Goal: Task Accomplishment & Management: Complete application form

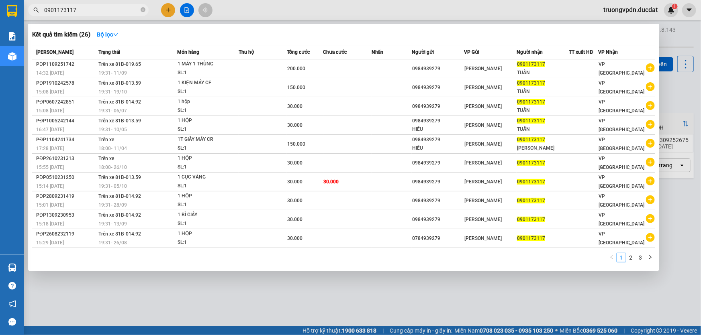
type input "0901173117"
click at [249, 275] on div at bounding box center [350, 167] width 701 height 335
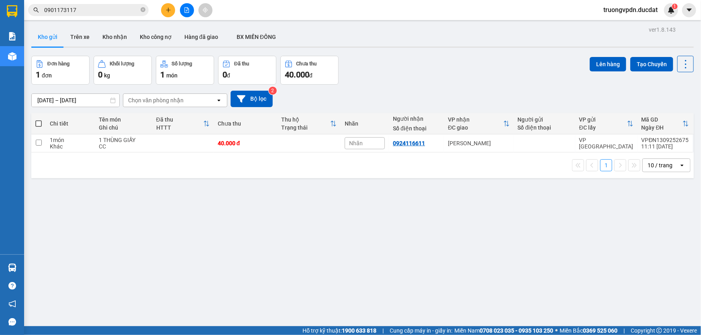
click at [165, 12] on icon "plus" at bounding box center [168, 10] width 6 height 6
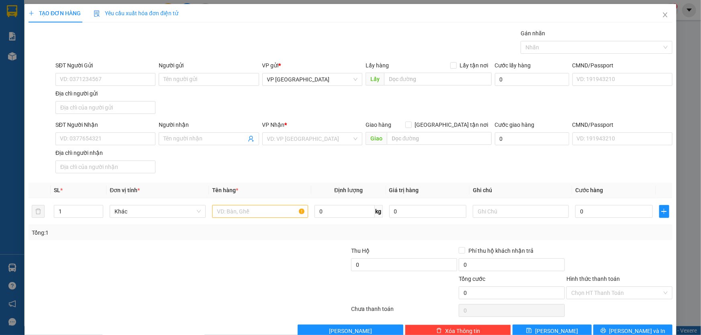
click at [130, 131] on div "SĐT Người Nhận" at bounding box center [105, 126] width 100 height 12
click at [117, 141] on input "SĐT Người Nhận" at bounding box center [105, 138] width 100 height 13
click at [82, 165] on div "0918588123" at bounding box center [105, 167] width 90 height 9
type input "0918588123"
click at [262, 208] on input "text" at bounding box center [260, 211] width 96 height 13
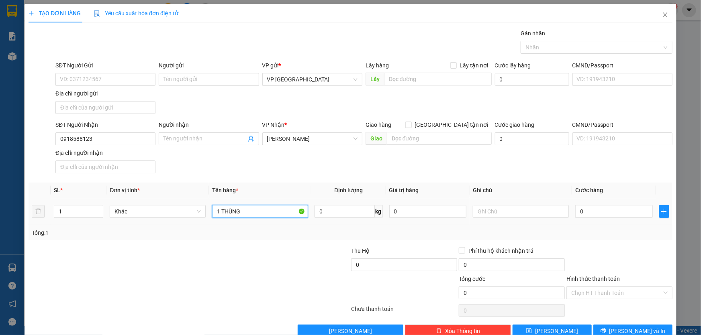
type input "1 THÙNG"
type input "5"
type input "50"
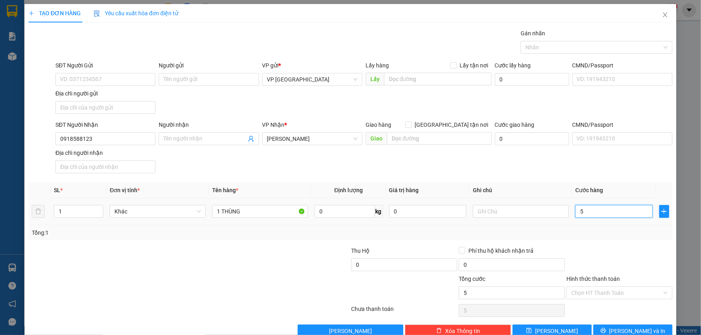
type input "50"
type input "500"
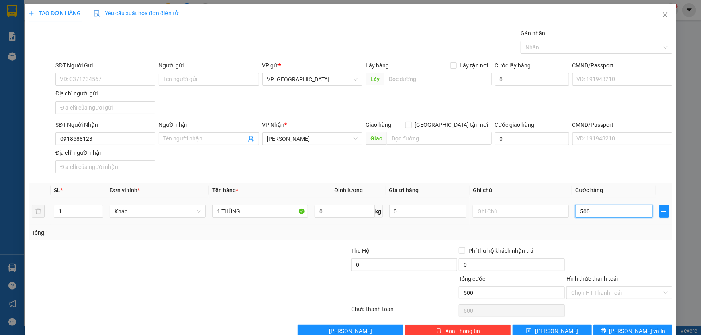
type input "5.000"
type input "50.000"
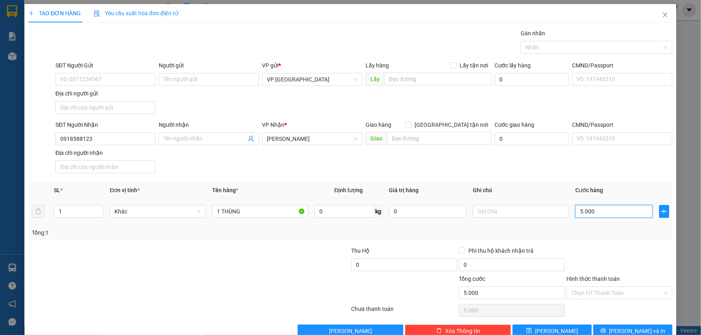
type input "50.000"
click at [607, 297] on input "Hình thức thanh toán" at bounding box center [616, 293] width 91 height 12
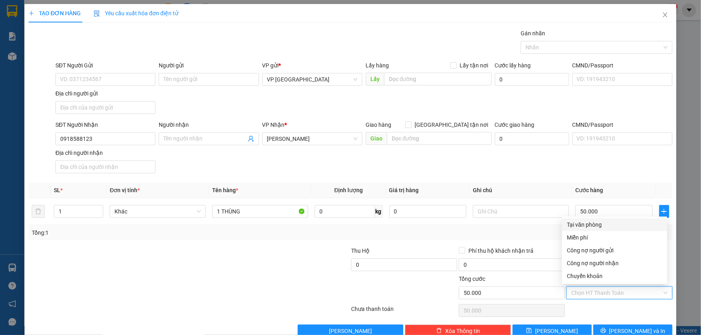
click at [579, 226] on div "Tại văn phòng" at bounding box center [615, 224] width 96 height 9
type input "0"
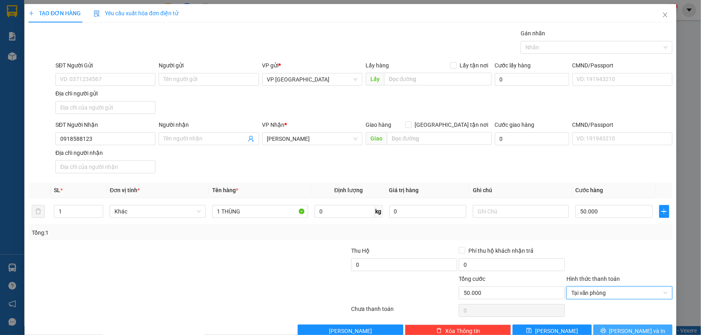
click at [652, 332] on button "Lưu và In" at bounding box center [632, 331] width 79 height 13
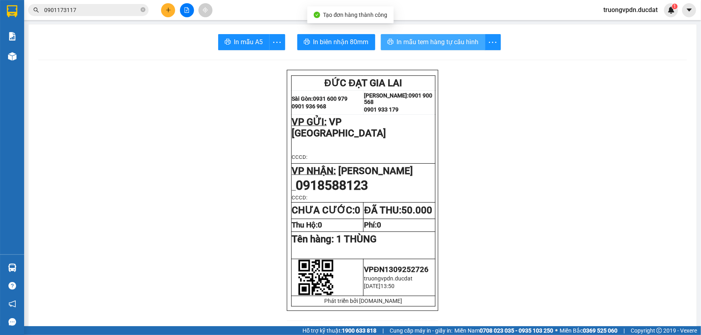
click at [436, 44] on span "In mẫu tem hàng tự cấu hình" at bounding box center [438, 42] width 82 height 10
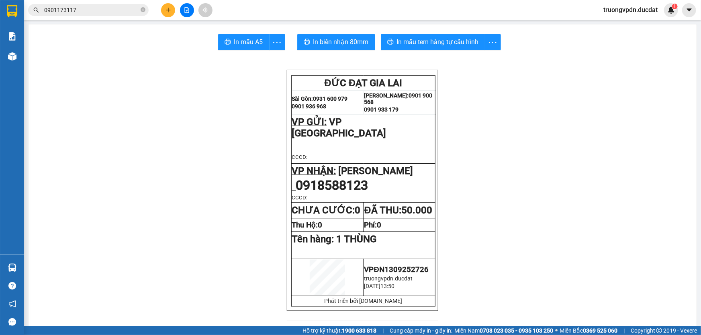
click at [172, 10] on button at bounding box center [168, 10] width 14 height 14
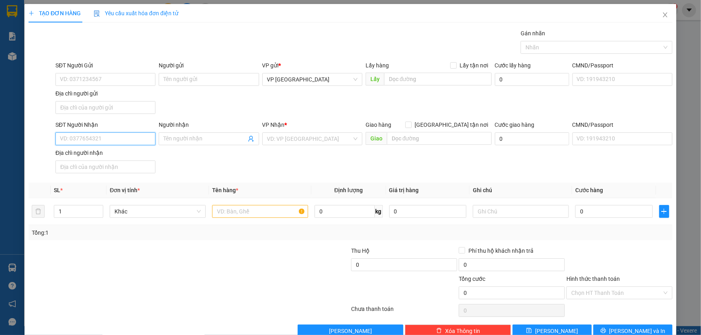
click at [120, 139] on input "SĐT Người Nhận" at bounding box center [105, 138] width 100 height 13
click at [96, 154] on div "0982868222" at bounding box center [105, 154] width 90 height 9
type input "0982868222"
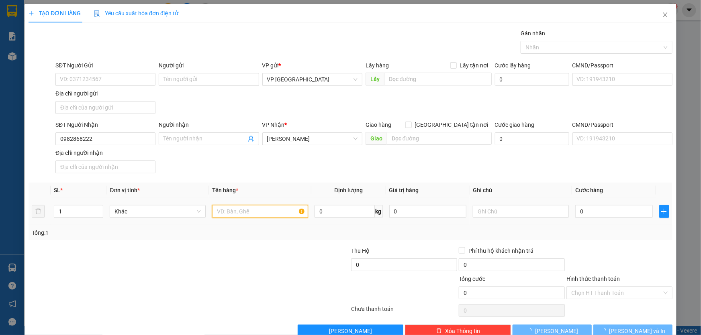
click at [220, 213] on input "text" at bounding box center [260, 211] width 96 height 13
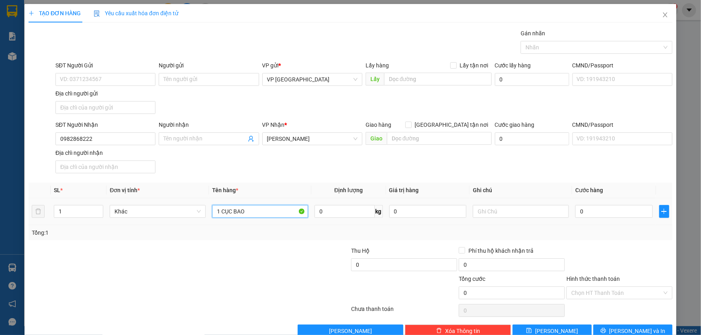
type input "1 CỤC BAO"
type input "CC"
type input "7"
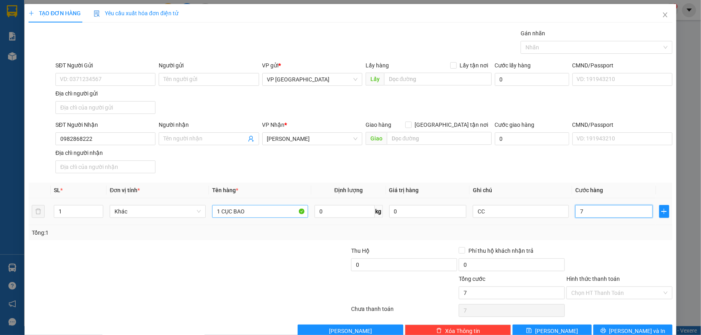
type input "70"
type input "700"
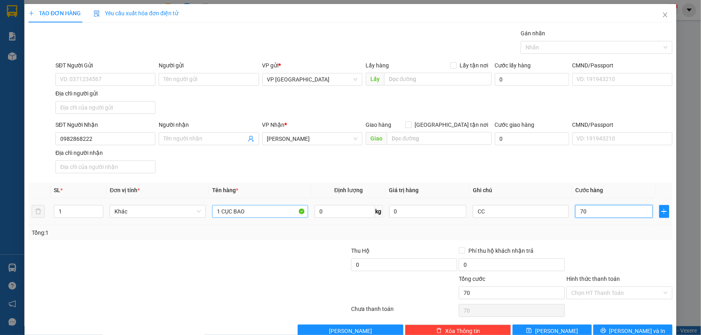
type input "700"
type input "7.000"
type input "70.000"
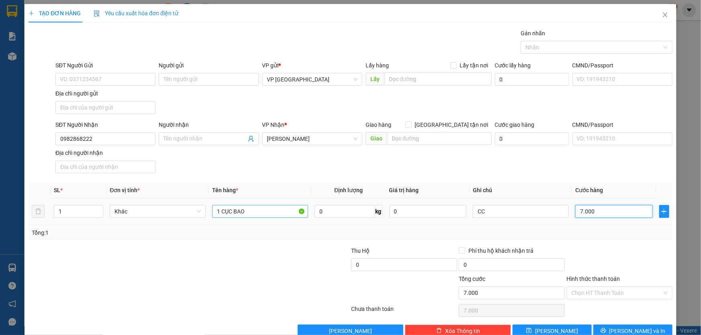
type input "70.000"
click at [648, 328] on button "Lưu và In" at bounding box center [632, 331] width 79 height 13
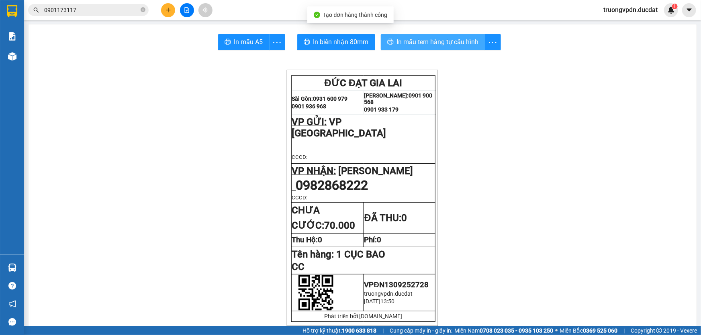
click at [422, 37] on span "In mẫu tem hàng tự cấu hình" at bounding box center [438, 42] width 82 height 10
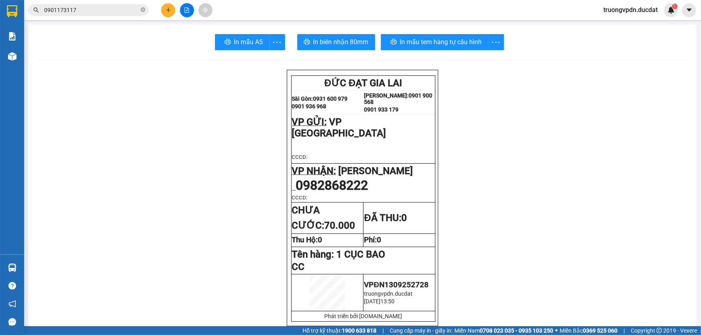
click at [167, 12] on icon "plus" at bounding box center [168, 10] width 6 height 6
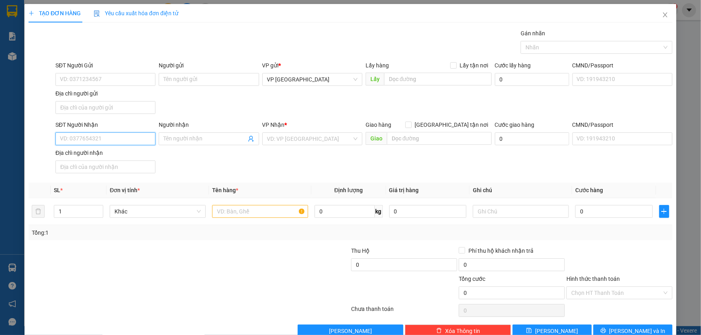
click at [106, 141] on input "SĐT Người Nhận" at bounding box center [105, 138] width 100 height 13
click at [120, 154] on div "0974341744" at bounding box center [105, 154] width 90 height 9
drag, startPoint x: 89, startPoint y: 141, endPoint x: 47, endPoint y: 138, distance: 41.4
click at [39, 141] on div "SĐT Người Nhận 0974341744 Người nhận Tên người nhận VP Nhận * Lê Đại Hành Giao …" at bounding box center [350, 148] width 645 height 56
type input "0974341744"
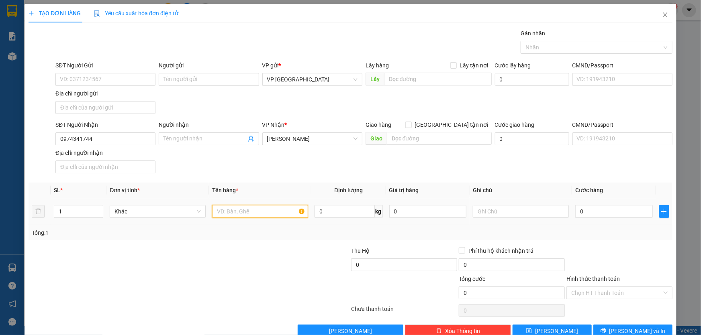
click at [264, 214] on input "text" at bounding box center [260, 211] width 96 height 13
type input "1 KIỆN ĐEN NHỎ"
type input "CC"
type input "3"
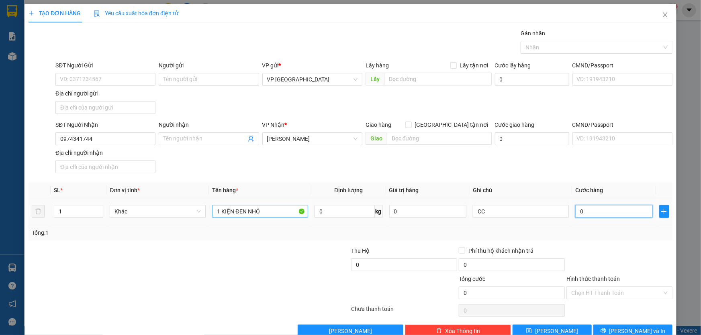
type input "3"
type input "30"
type input "300"
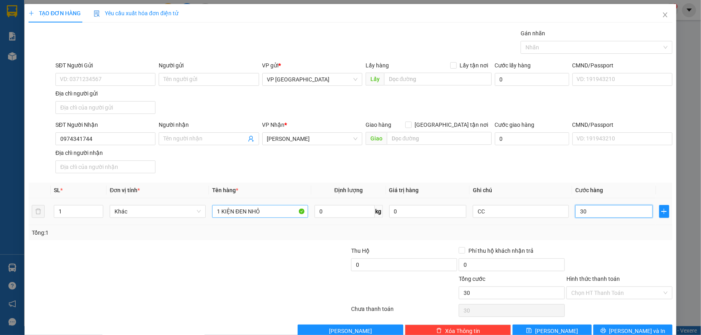
type input "300"
type input "3.000"
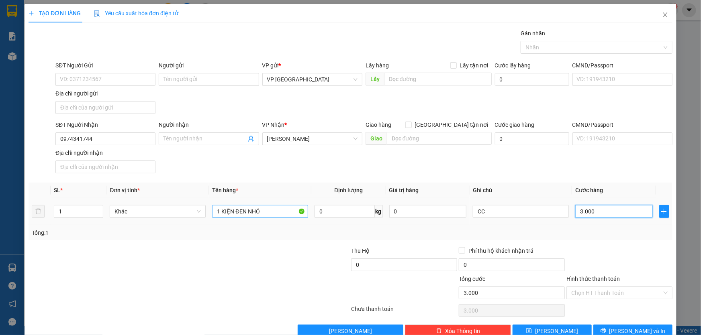
type input "30.000"
click at [626, 329] on span "Lưu và In" at bounding box center [637, 331] width 56 height 9
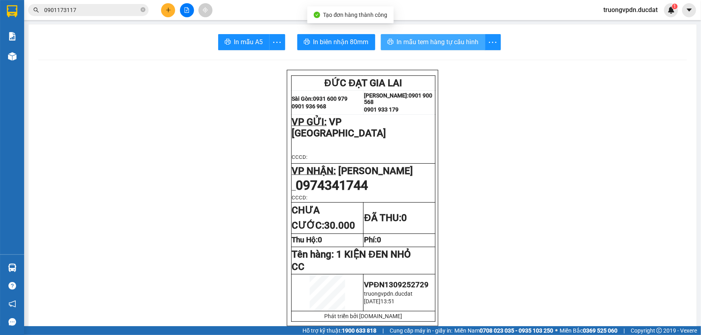
click at [415, 41] on span "In mẫu tem hàng tự cấu hình" at bounding box center [438, 42] width 82 height 10
click at [168, 11] on icon "plus" at bounding box center [168, 10] width 0 height 4
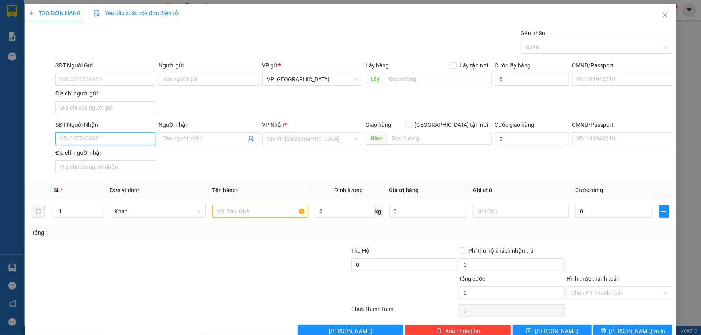
click at [104, 137] on input "SĐT Người Nhận" at bounding box center [105, 138] width 100 height 13
click at [124, 150] on div "0358120176 - HƯƠNG" at bounding box center [105, 154] width 90 height 9
type input "0358120176"
type input "HƯƠNG"
type input "0358120176"
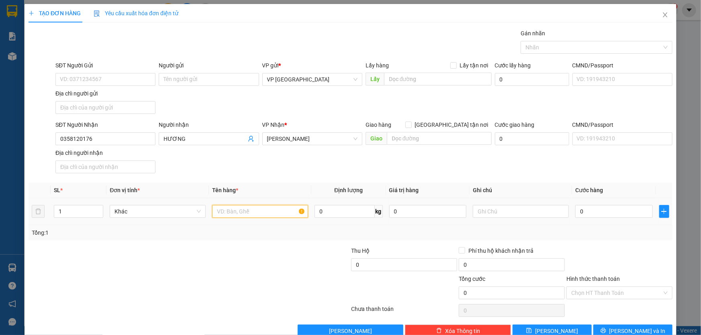
click at [281, 208] on input "text" at bounding box center [260, 211] width 96 height 13
type input "1 THÙNG GIẤY NHỎ"
type input "3"
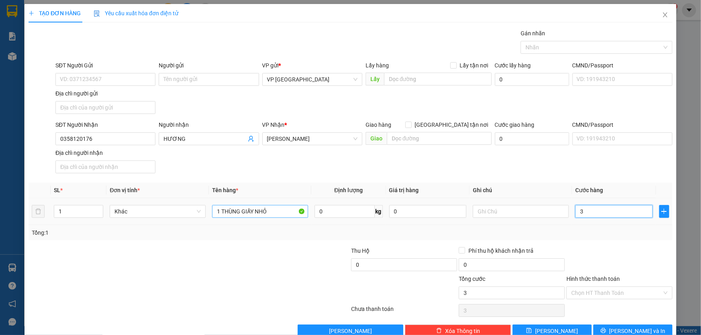
type input "30"
type input "300"
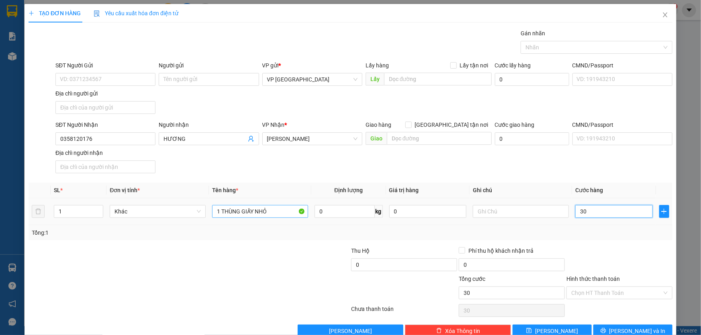
type input "300"
type input "3.000"
type input "30.000"
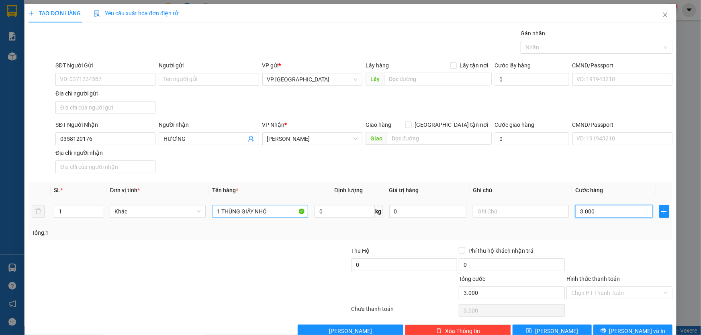
type input "30.000"
click at [638, 289] on input "Hình thức thanh toán" at bounding box center [616, 293] width 91 height 12
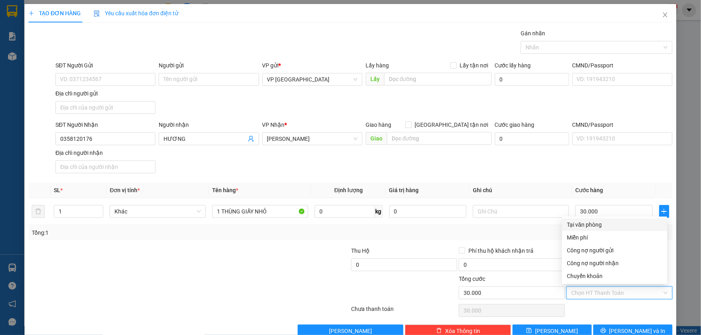
click at [587, 228] on div "Tại văn phòng" at bounding box center [615, 224] width 96 height 9
type input "0"
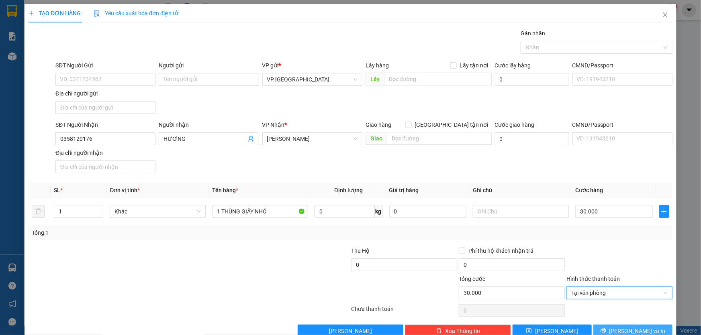
click at [630, 328] on span "Lưu và In" at bounding box center [637, 331] width 56 height 9
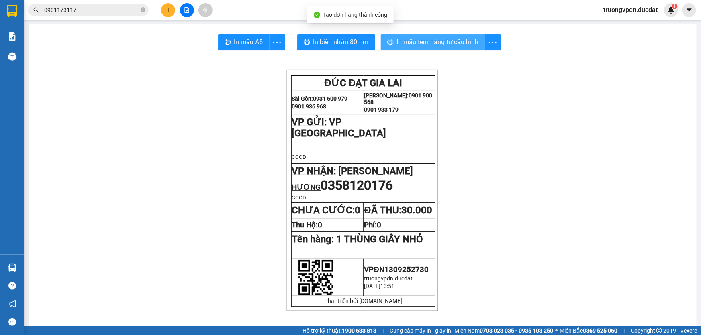
click at [430, 42] on span "In mẫu tem hàng tự cấu hình" at bounding box center [438, 42] width 82 height 10
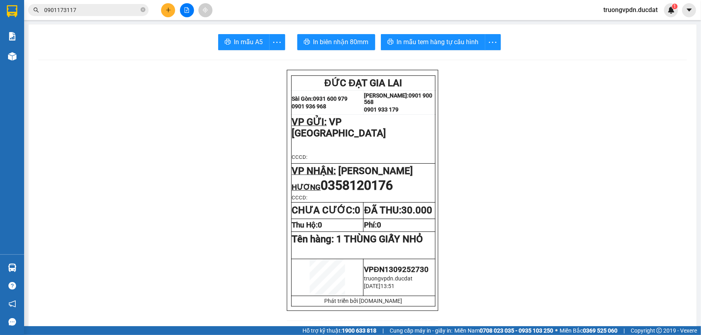
click at [171, 12] on icon "plus" at bounding box center [168, 10] width 6 height 6
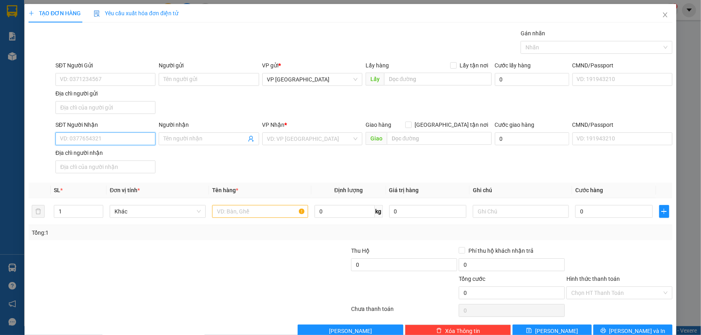
click at [124, 145] on input "SĐT Người Nhận" at bounding box center [105, 138] width 100 height 13
drag, startPoint x: 87, startPoint y: 155, endPoint x: 205, endPoint y: 162, distance: 118.7
click at [92, 150] on div "0397997155" at bounding box center [105, 154] width 90 height 9
type input "0397997155"
click at [267, 211] on input "text" at bounding box center [260, 211] width 96 height 13
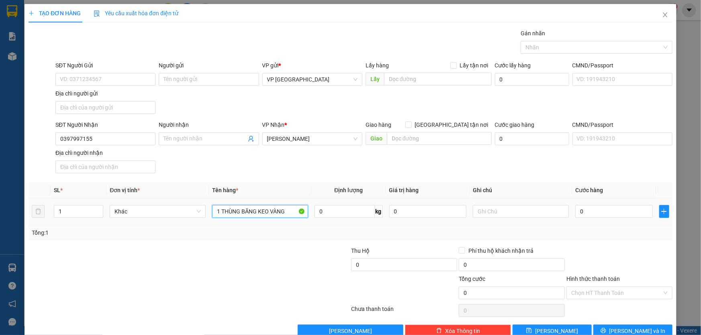
type input "1 THÙNG BĂNG KEO VÀNG"
type input "CC"
type input "4"
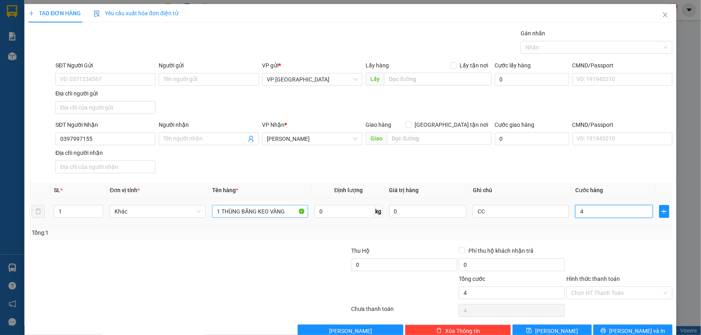
type input "40"
type input "400"
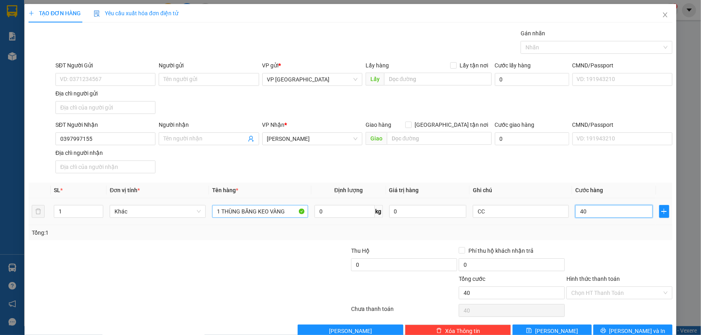
type input "400"
type input "4.000"
type input "40.000"
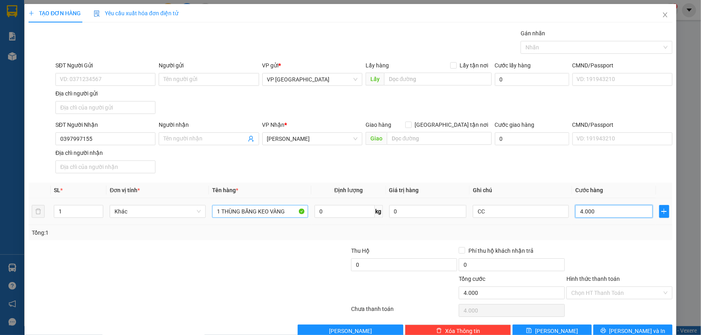
type input "40.000"
click at [642, 330] on span "Lưu và In" at bounding box center [637, 331] width 56 height 9
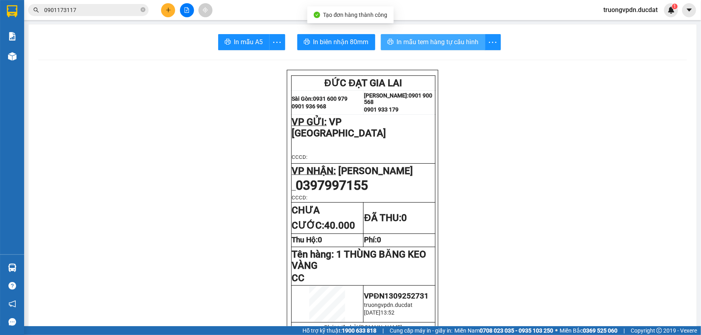
click at [439, 37] on span "In mẫu tem hàng tự cấu hình" at bounding box center [438, 42] width 82 height 10
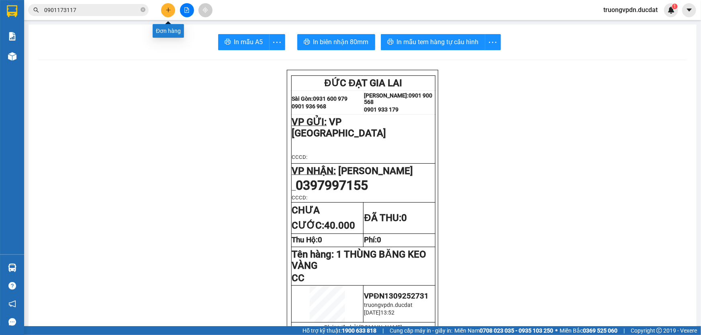
click at [167, 12] on icon "plus" at bounding box center [168, 10] width 6 height 6
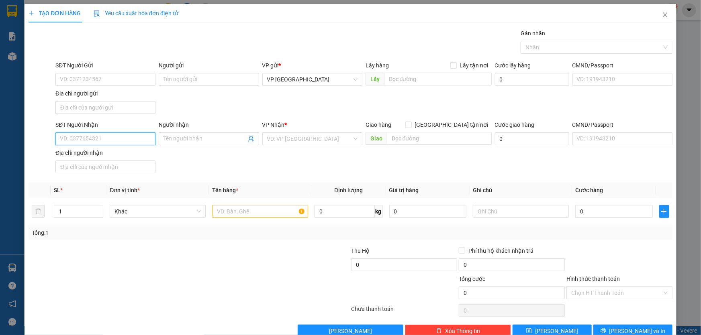
click at [118, 137] on input "SĐT Người Nhận" at bounding box center [105, 138] width 100 height 13
drag, startPoint x: 97, startPoint y: 154, endPoint x: 110, endPoint y: 149, distance: 14.2
click at [97, 153] on div "0931111479" at bounding box center [105, 154] width 90 height 9
type input "0931111479"
click at [230, 214] on input "text" at bounding box center [260, 211] width 96 height 13
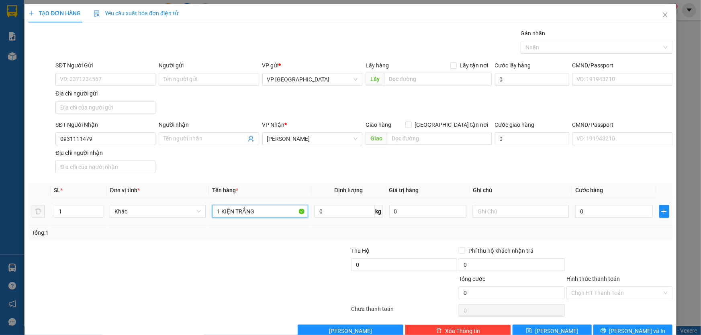
type input "1 KIỆN TRẮNG"
type input "CC"
type input "4"
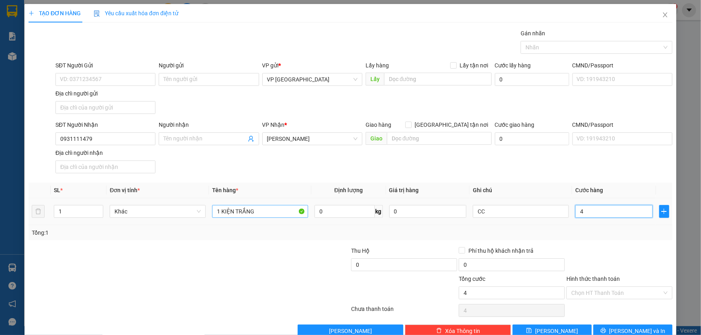
type input "40"
type input "400"
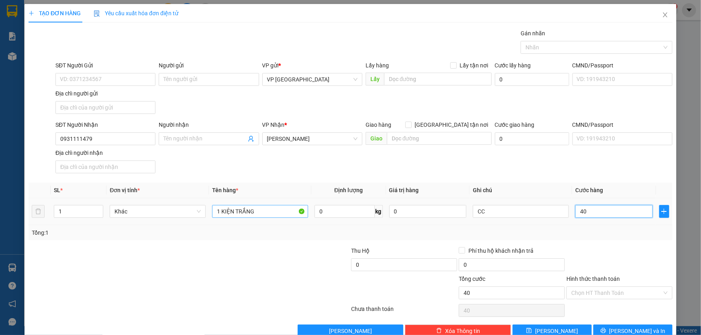
type input "400"
type input "4.000"
type input "40.000"
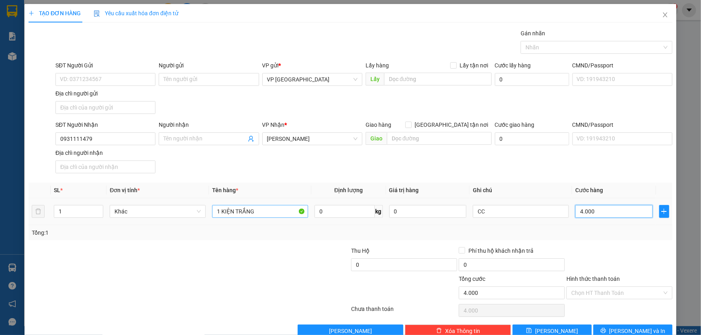
type input "40.000"
click at [623, 333] on span "Lưu và In" at bounding box center [637, 331] width 56 height 9
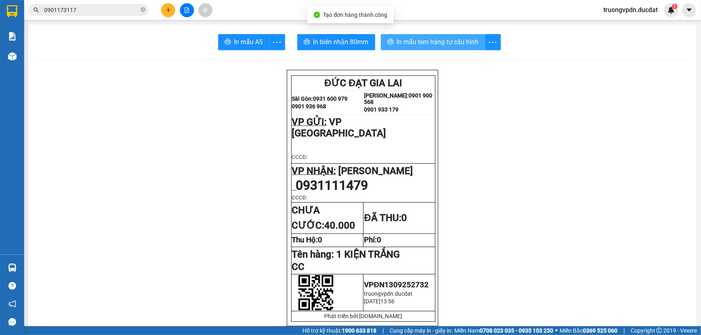
click at [446, 47] on button "In mẫu tem hàng tự cấu hình" at bounding box center [433, 42] width 104 height 16
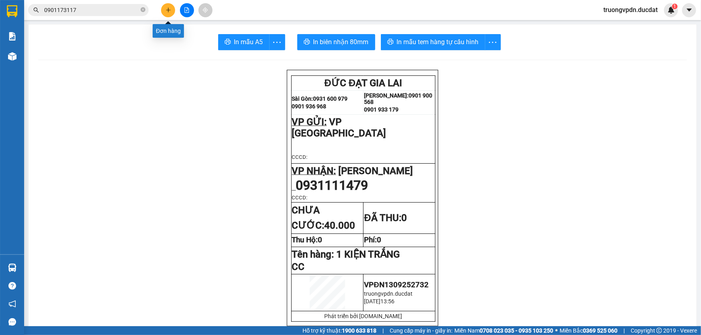
click at [167, 4] on button at bounding box center [168, 10] width 14 height 14
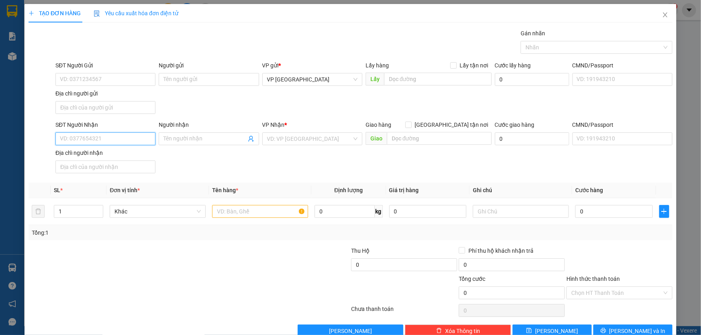
click at [98, 135] on input "SĐT Người Nhận" at bounding box center [105, 138] width 100 height 13
drag, startPoint x: 92, startPoint y: 169, endPoint x: 109, endPoint y: 167, distance: 17.0
click at [92, 169] on div "0862603189 - THƯƠNG" at bounding box center [105, 167] width 90 height 9
type input "0862603189"
type input "THƯƠNG"
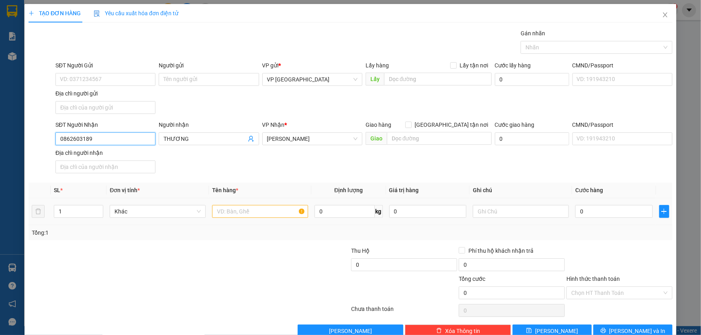
type input "0862603189"
click at [240, 212] on input "text" at bounding box center [260, 211] width 96 height 13
type input "1 KIỆN TRẮNG"
type input "CC"
type input "4"
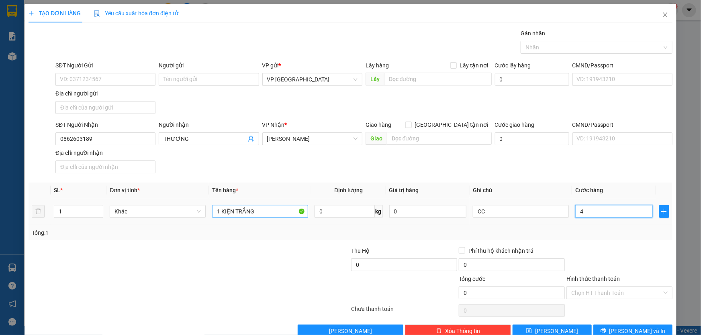
type input "4"
type input "40"
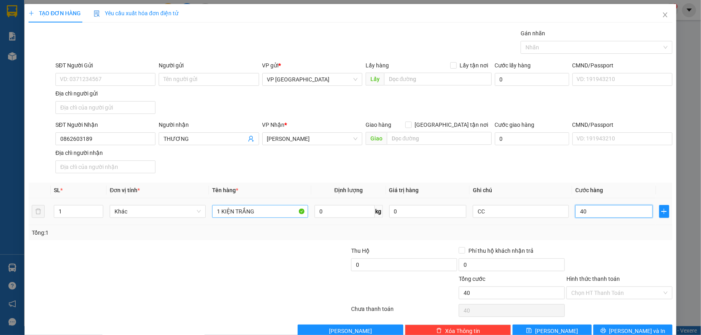
type input "400"
type input "4.000"
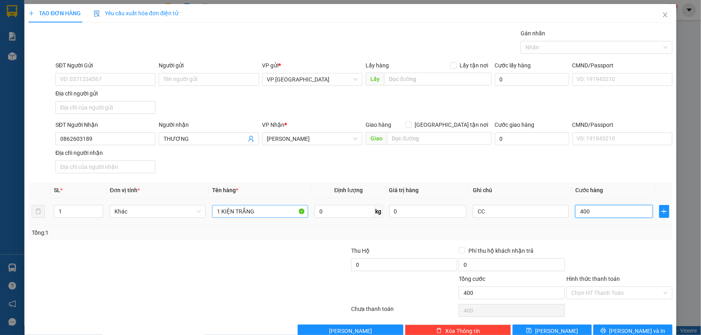
type input "4.000"
type input "40.000"
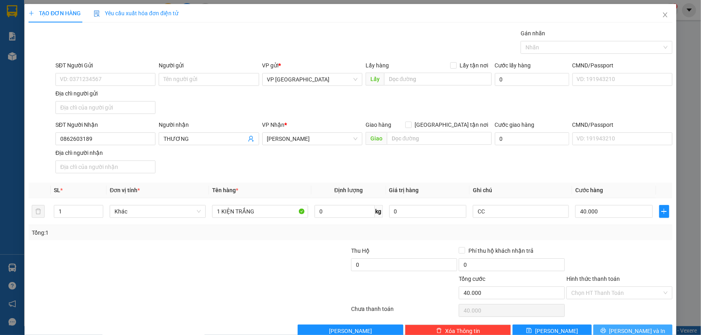
click at [605, 333] on button "Lưu và In" at bounding box center [632, 331] width 79 height 13
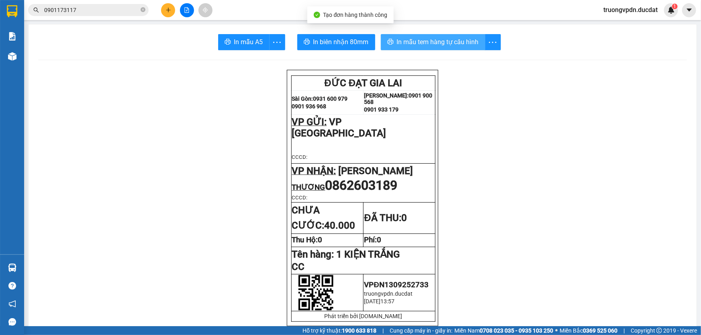
click at [437, 43] on span "In mẫu tem hàng tự cấu hình" at bounding box center [438, 42] width 82 height 10
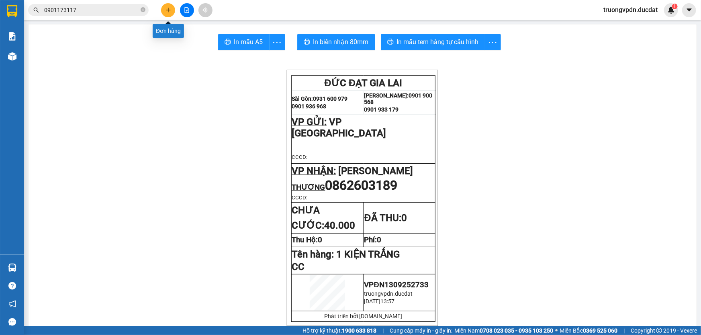
click at [161, 7] on button at bounding box center [168, 10] width 14 height 14
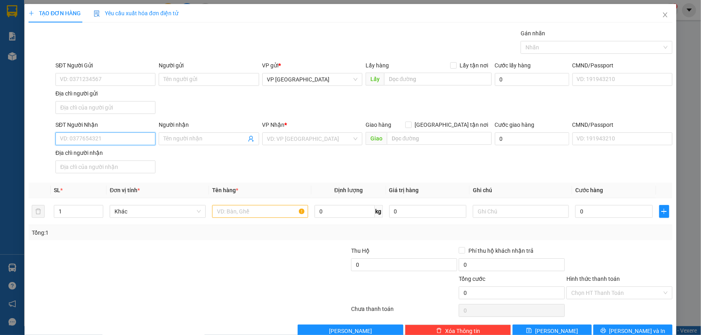
click at [120, 135] on input "SĐT Người Nhận" at bounding box center [105, 138] width 100 height 13
click at [108, 151] on div "0984631293" at bounding box center [105, 154] width 90 height 9
type input "0984631293"
type input "NGHĨA HƯNG"
type input "0984631293"
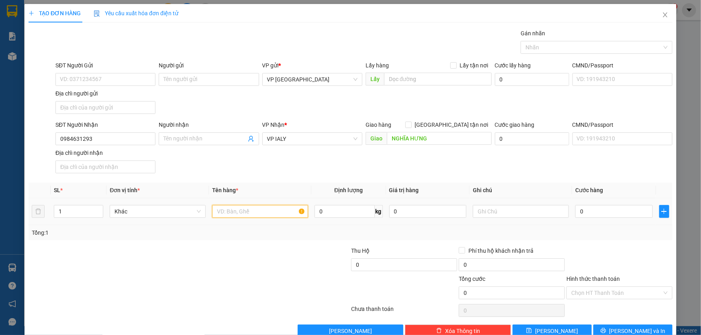
click at [221, 206] on input "text" at bounding box center [260, 211] width 96 height 13
type input "1 HỘP RÈM"
type input "CC"
type input "6"
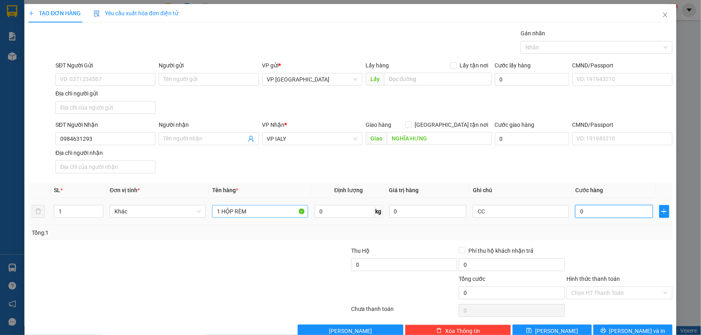
type input "6"
type input "60"
type input "600"
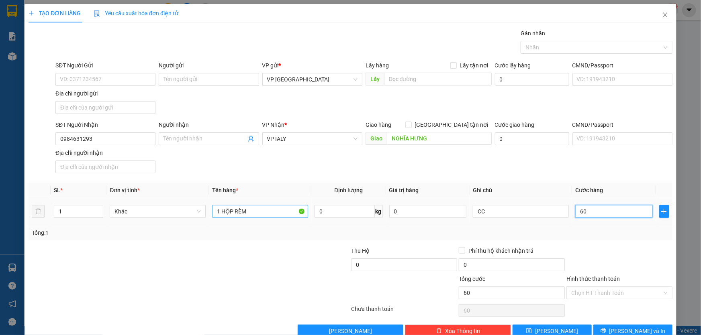
type input "600"
type input "6.000"
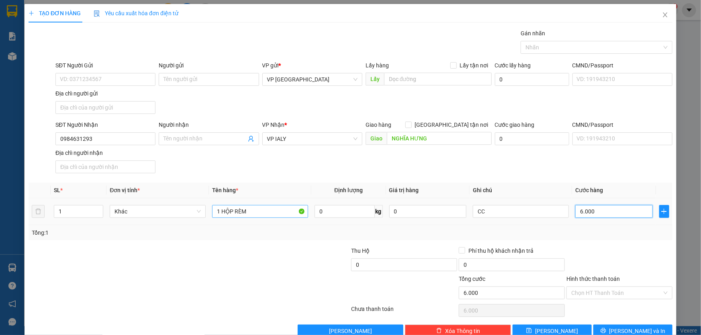
type input "60.000"
click at [628, 333] on span "Lưu và In" at bounding box center [637, 331] width 56 height 9
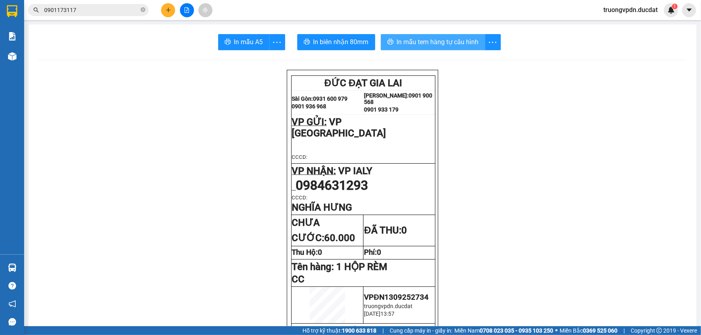
click at [474, 40] on span "In mẫu tem hàng tự cấu hình" at bounding box center [438, 42] width 82 height 10
click at [141, 12] on span at bounding box center [143, 10] width 5 height 8
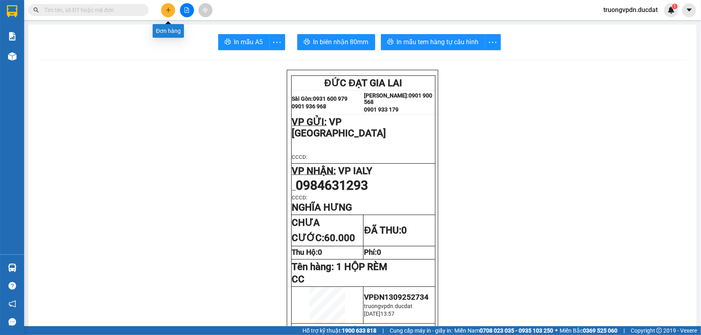
click at [169, 16] on button at bounding box center [168, 10] width 14 height 14
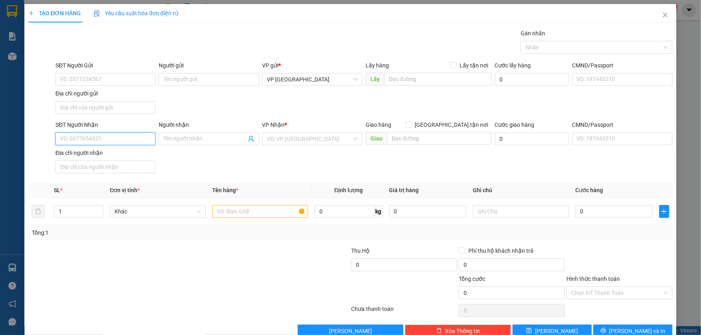
click at [106, 141] on input "SĐT Người Nhận" at bounding box center [105, 138] width 100 height 13
click at [122, 155] on div "0396696906 - HÒA" at bounding box center [105, 154] width 90 height 9
type input "0396696906"
type input "HÒA"
type input "0396696906"
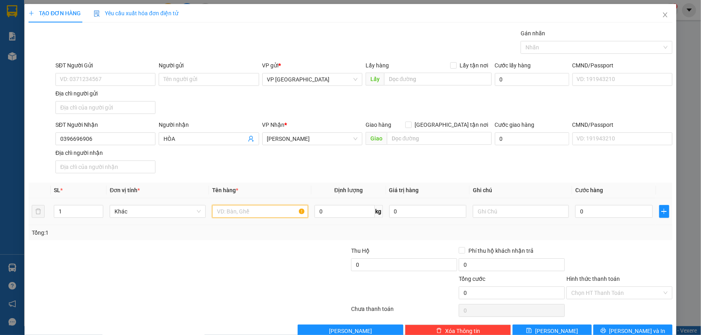
click at [263, 209] on input "text" at bounding box center [260, 211] width 96 height 13
type input "1 CỤC ĐEN"
type input "CC"
type input "5"
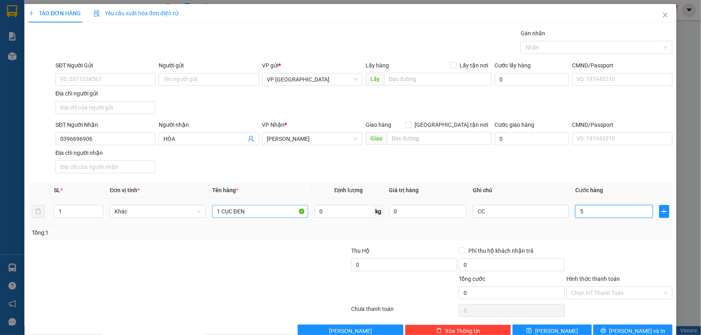
type input "5"
type input "50"
type input "500"
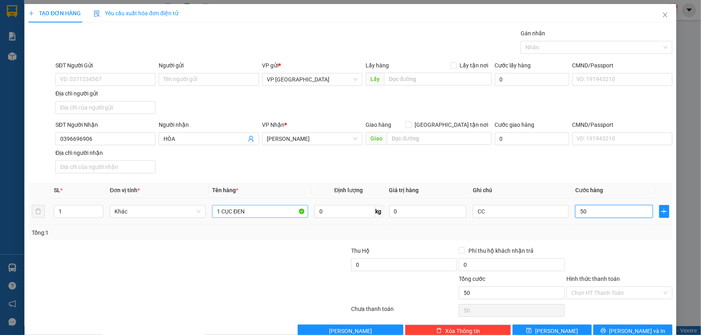
type input "500"
type input "5.000"
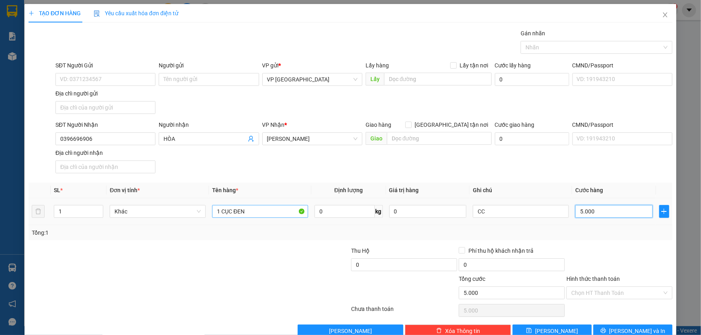
type input "50.000"
click at [618, 332] on button "Lưu và In" at bounding box center [632, 331] width 79 height 13
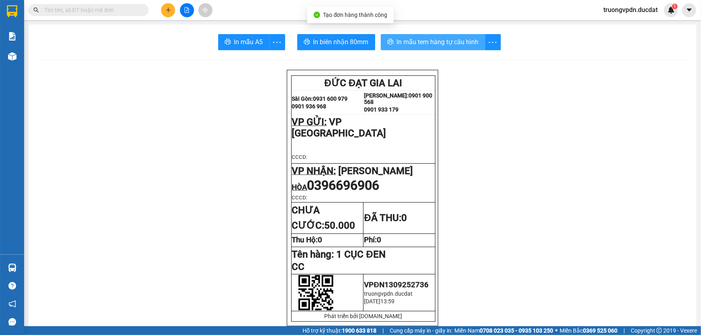
click at [405, 45] on span "In mẫu tem hàng tự cấu hình" at bounding box center [438, 42] width 82 height 10
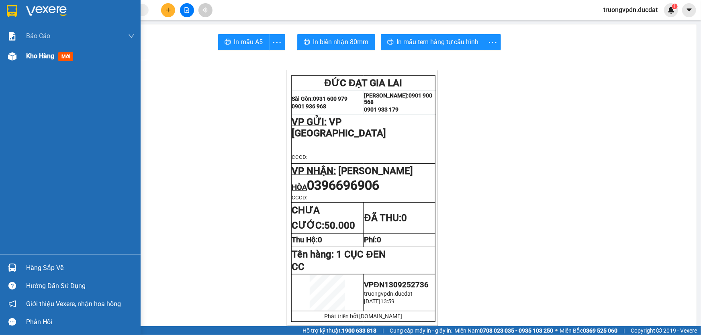
click at [33, 60] on div "Kho hàng mới" at bounding box center [51, 56] width 50 height 10
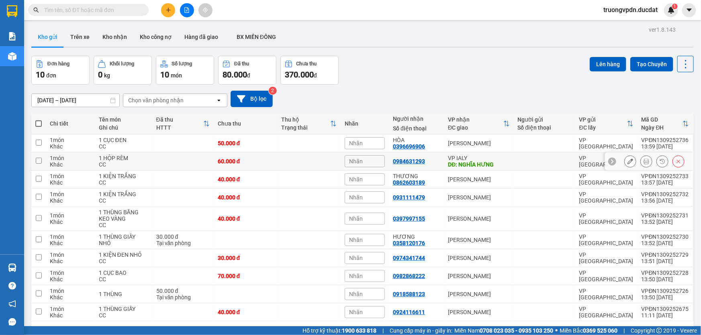
click at [627, 161] on icon at bounding box center [630, 162] width 6 height 6
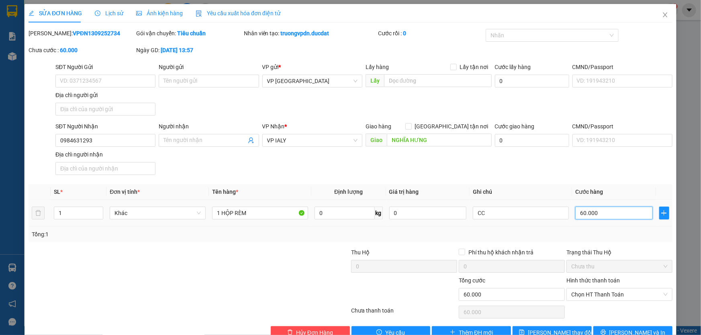
click at [626, 213] on input "60.000" at bounding box center [613, 213] width 77 height 13
click at [610, 330] on button "Lưu và In" at bounding box center [632, 332] width 79 height 13
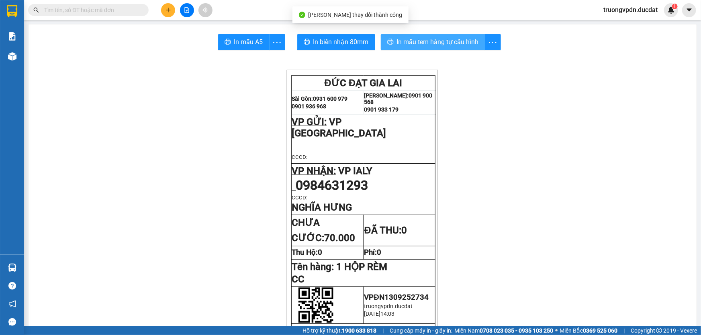
click at [436, 43] on span "In mẫu tem hàng tự cấu hình" at bounding box center [438, 42] width 82 height 10
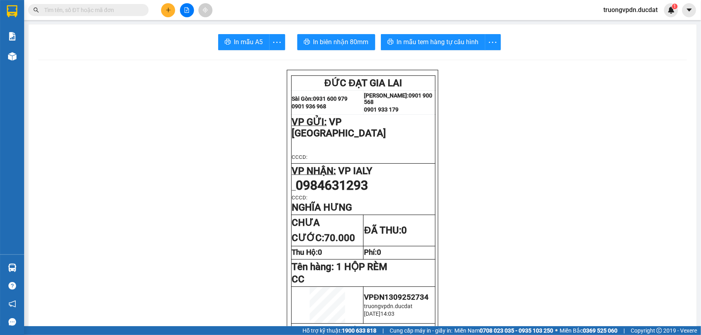
click at [169, 16] on button at bounding box center [168, 10] width 14 height 14
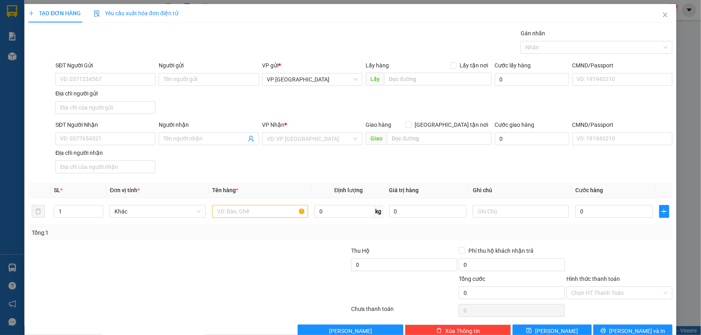
click at [184, 145] on div "Người nhận Tên người nhận" at bounding box center [209, 134] width 100 height 28
click at [183, 139] on input "Người nhận" at bounding box center [204, 139] width 82 height 9
type input "NGỌC KIỀU"
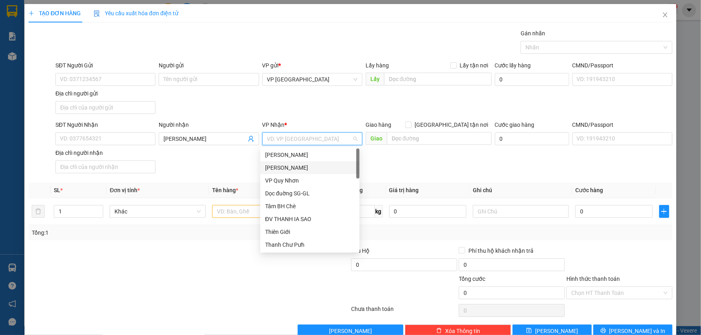
click at [300, 169] on div "[PERSON_NAME]" at bounding box center [310, 167] width 90 height 9
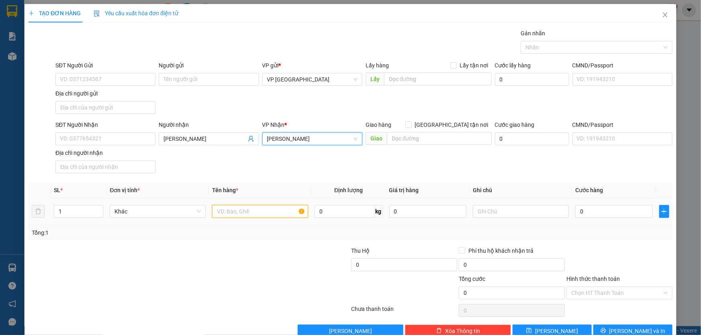
click at [265, 208] on input "text" at bounding box center [260, 211] width 96 height 13
type input "10 XÔ"
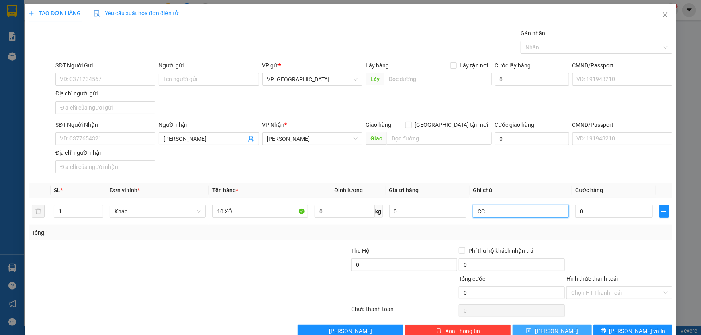
type input "CC"
click at [560, 330] on button "Lưu" at bounding box center [551, 331] width 79 height 13
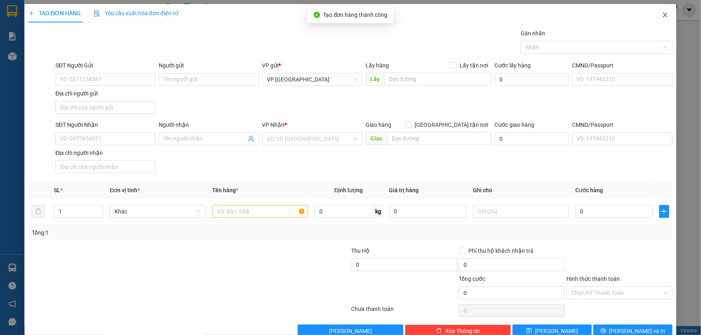
click at [662, 16] on icon "close" at bounding box center [665, 15] width 6 height 6
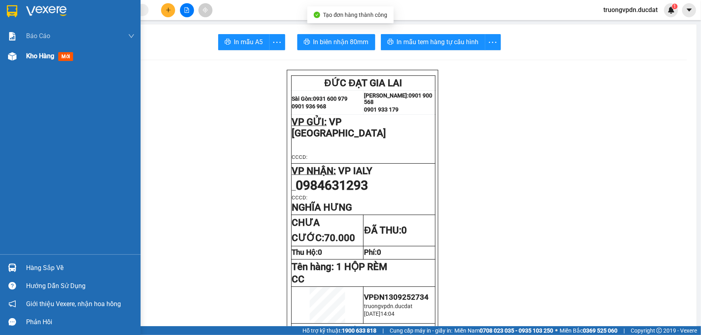
click at [33, 64] on div "Kho hàng mới" at bounding box center [80, 56] width 108 height 20
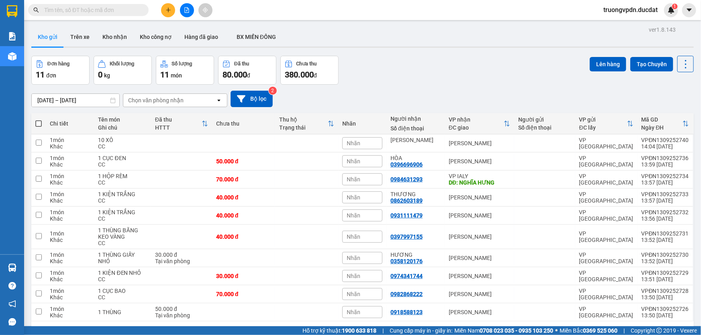
click at [169, 12] on icon "plus" at bounding box center [168, 10] width 6 height 6
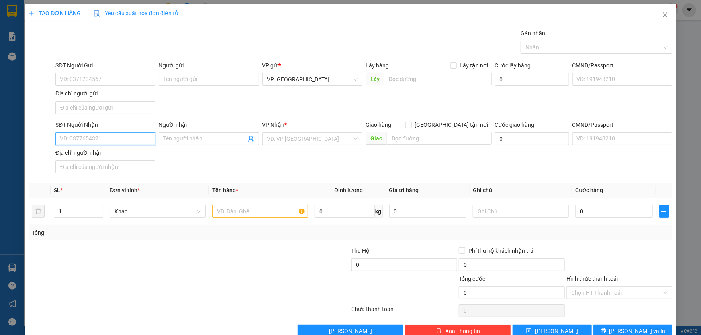
click at [133, 139] on input "SĐT Người Nhận" at bounding box center [105, 138] width 100 height 13
click at [84, 155] on div "0976239102" at bounding box center [105, 154] width 90 height 9
type input "0976239102"
click at [237, 207] on input "text" at bounding box center [260, 211] width 96 height 13
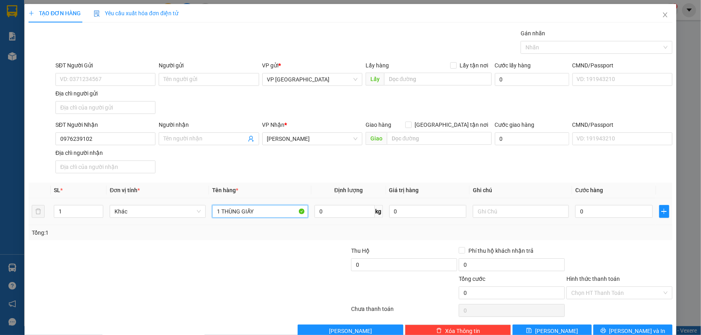
type input "1 THÙNG GIẤY"
type input "CC"
type input "5"
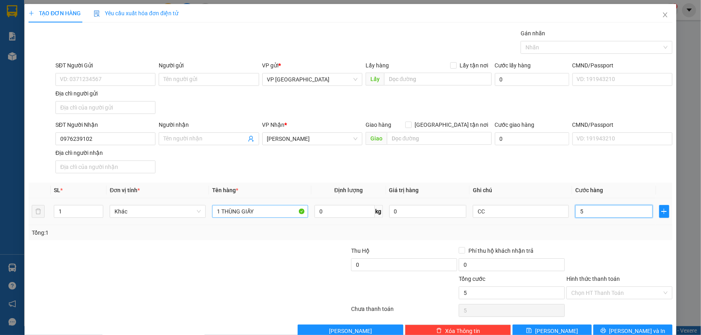
type input "50"
type input "500"
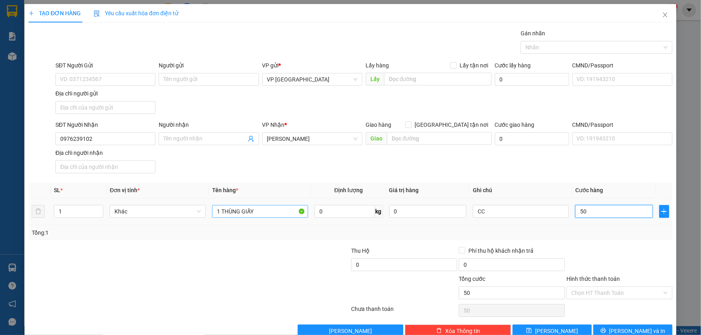
type input "500"
type input "5.000"
click at [638, 327] on span "Lưu và In" at bounding box center [637, 331] width 56 height 9
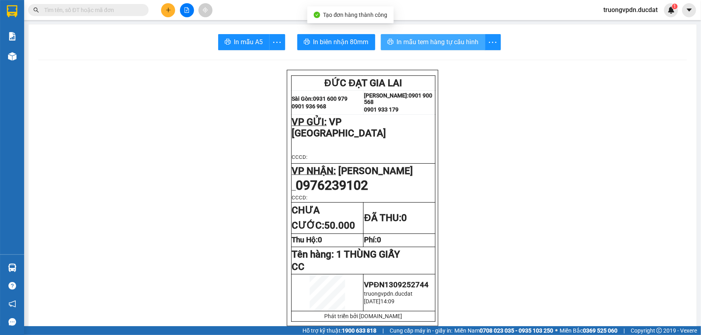
click at [410, 43] on span "In mẫu tem hàng tự cấu hình" at bounding box center [438, 42] width 82 height 10
click at [166, 9] on icon "plus" at bounding box center [168, 10] width 6 height 6
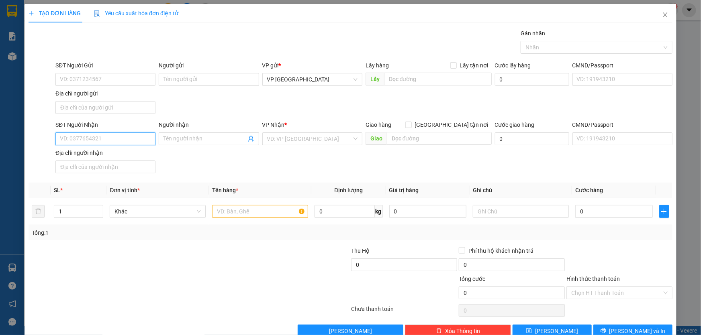
click at [98, 139] on input "SĐT Người Nhận" at bounding box center [105, 138] width 100 height 13
click at [300, 137] on input "search" at bounding box center [309, 139] width 85 height 12
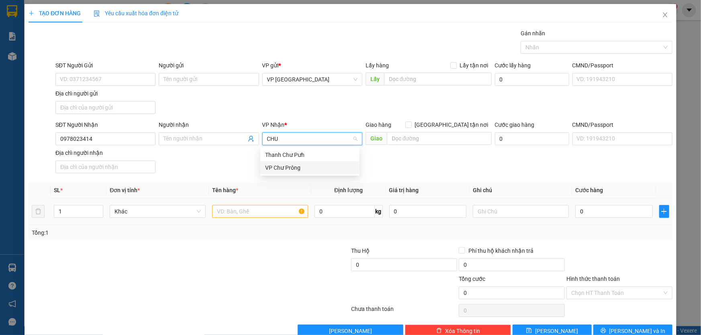
drag, startPoint x: 293, startPoint y: 166, endPoint x: 229, endPoint y: 208, distance: 77.2
click at [292, 166] on div "VP Chư Prông" at bounding box center [310, 167] width 90 height 9
click at [229, 208] on input "text" at bounding box center [260, 211] width 96 height 13
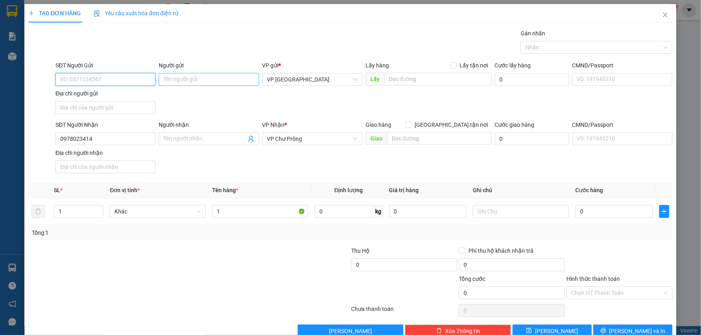
drag, startPoint x: 118, startPoint y: 83, endPoint x: 185, endPoint y: 79, distance: 66.7
click at [118, 83] on input "SĐT Người Gửi" at bounding box center [105, 79] width 100 height 13
click at [262, 208] on input "1" at bounding box center [260, 211] width 96 height 13
click at [609, 287] on input "Hình thức thanh toán" at bounding box center [616, 293] width 91 height 12
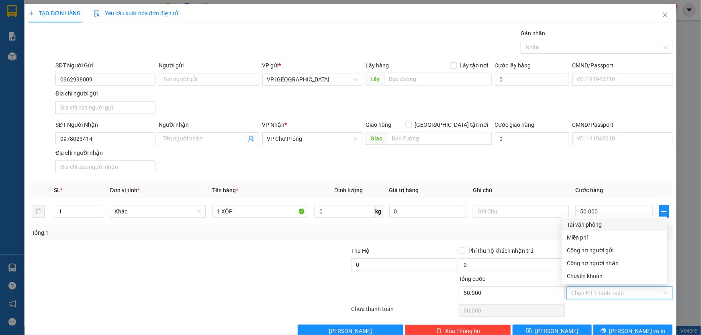
click at [587, 226] on div "Tại văn phòng" at bounding box center [615, 224] width 96 height 9
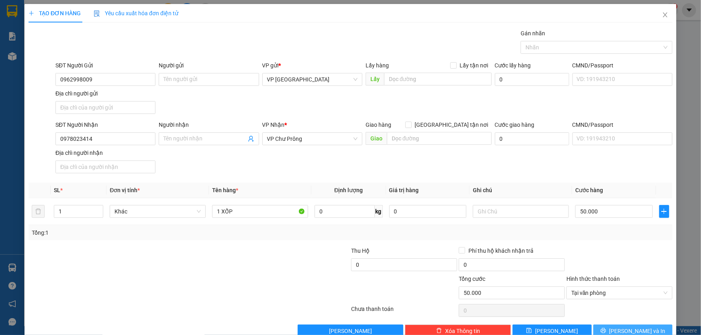
click at [644, 332] on button "Lưu và In" at bounding box center [632, 331] width 79 height 13
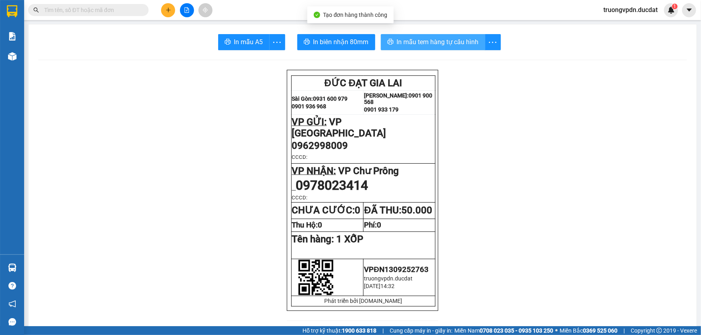
click at [425, 40] on span "In mẫu tem hàng tự cấu hình" at bounding box center [438, 42] width 82 height 10
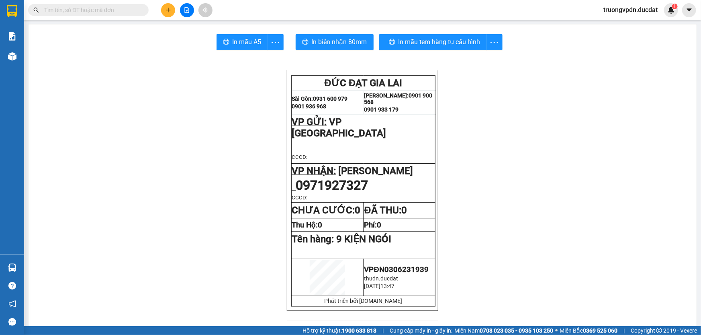
click at [171, 10] on button at bounding box center [168, 10] width 14 height 14
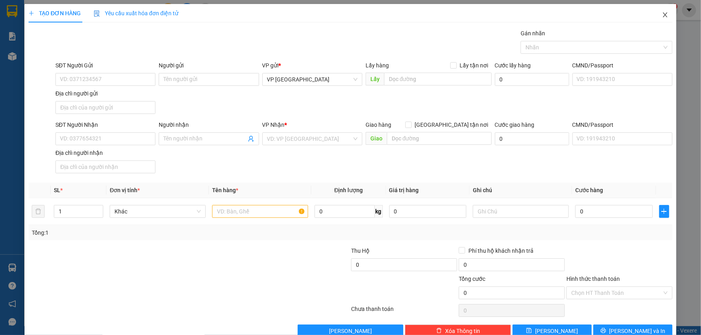
click at [662, 18] on icon "close" at bounding box center [665, 15] width 6 height 6
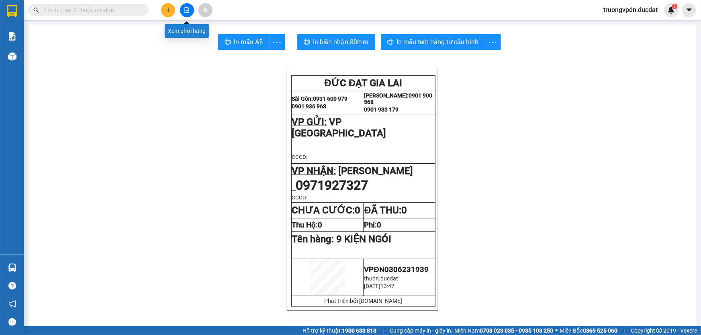
click at [190, 9] on button at bounding box center [187, 10] width 14 height 14
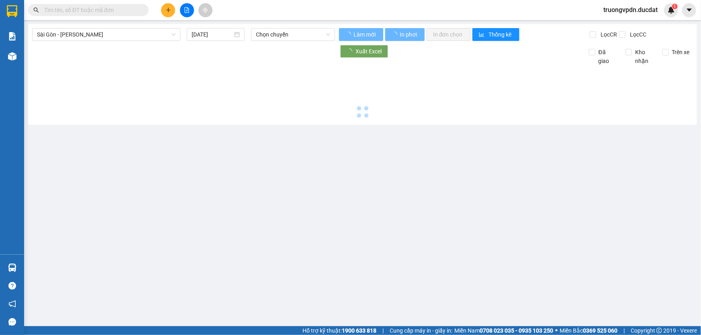
click at [16, 57] on img at bounding box center [12, 56] width 8 height 8
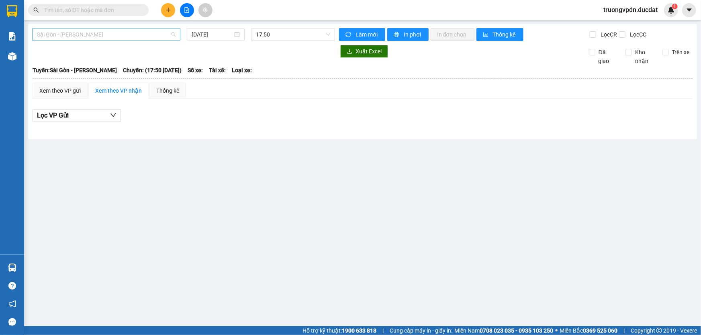
click at [174, 35] on span "Sài Gòn - Gia Lai" at bounding box center [106, 35] width 139 height 12
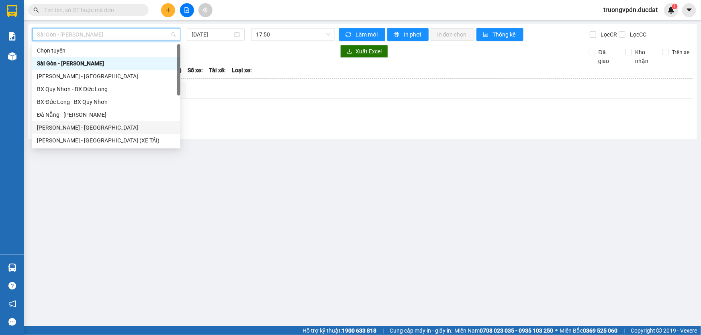
click at [64, 123] on div "Gia Lai - Đà Nẵng" at bounding box center [106, 127] width 139 height 9
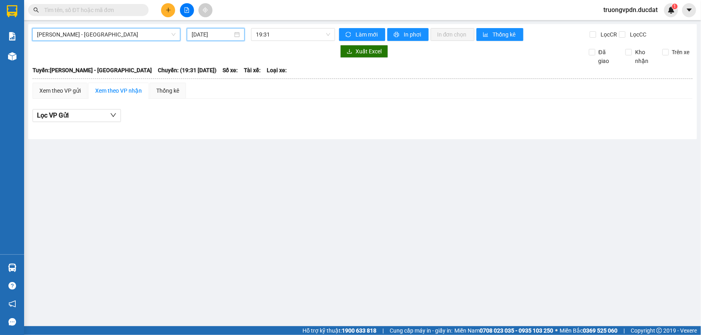
click at [226, 37] on input "[DATE]" at bounding box center [212, 34] width 41 height 9
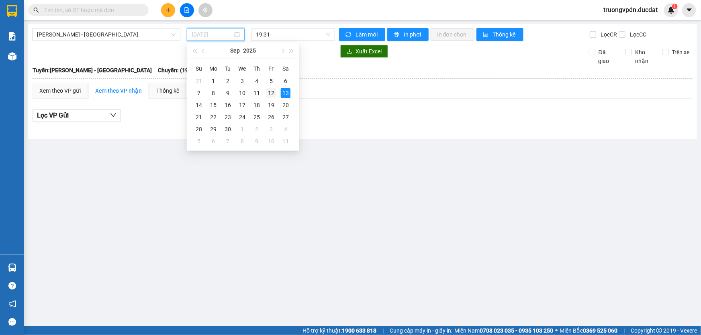
click at [269, 92] on div "12" at bounding box center [271, 93] width 10 height 10
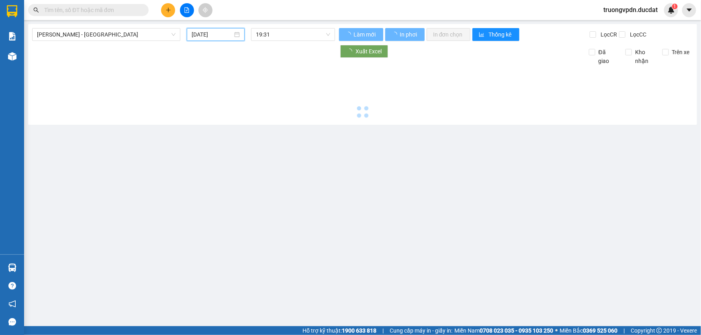
type input "12/09/2025"
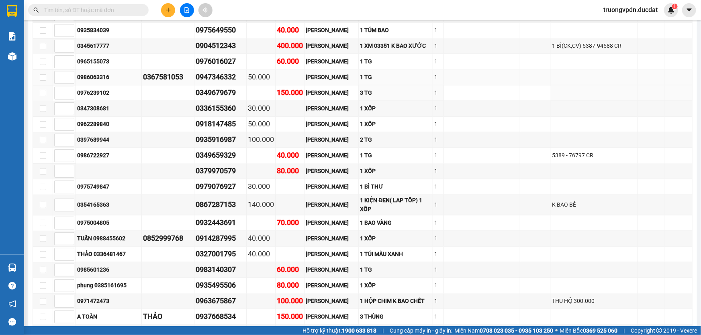
scroll to position [693, 0]
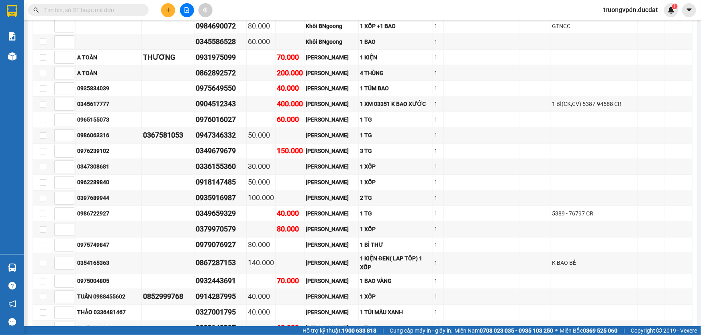
click at [130, 9] on input "text" at bounding box center [91, 10] width 95 height 9
paste input "0974341744"
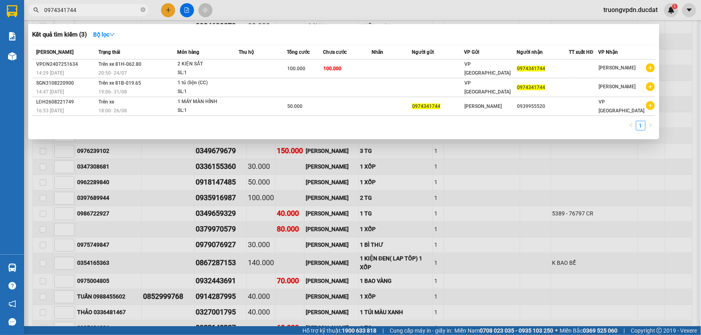
type input "0974341744"
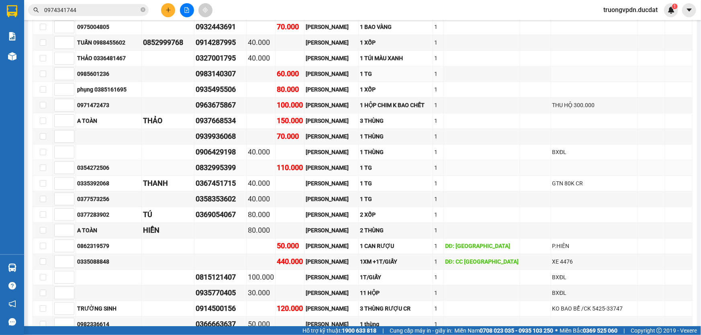
scroll to position [949, 0]
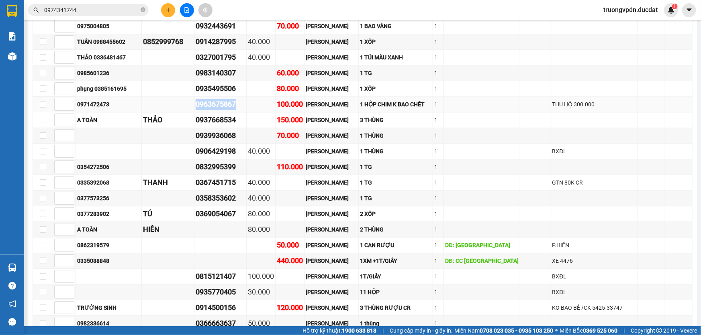
drag, startPoint x: 245, startPoint y: 93, endPoint x: 203, endPoint y: 92, distance: 42.6
click at [204, 97] on td "0963675867" at bounding box center [220, 105] width 52 height 16
copy div "0963675867"
click at [143, 9] on icon "close-circle" at bounding box center [143, 9] width 5 height 5
paste input "0963675867"
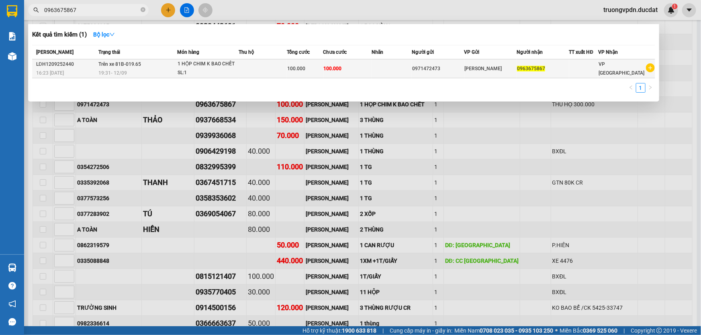
type input "0963675867"
click at [273, 68] on td at bounding box center [262, 68] width 48 height 19
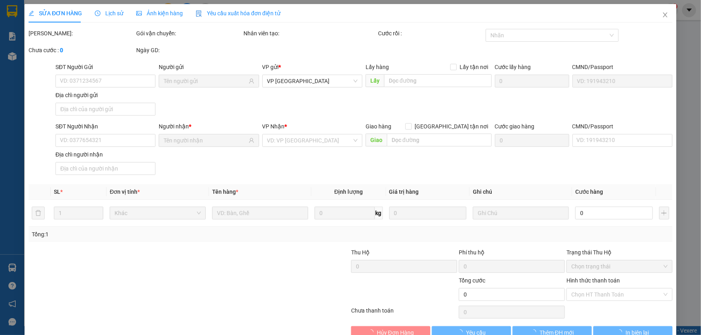
type input "0971472473"
type input "0963675867"
type input "100.000"
